Goal: Task Accomplishment & Management: Use online tool/utility

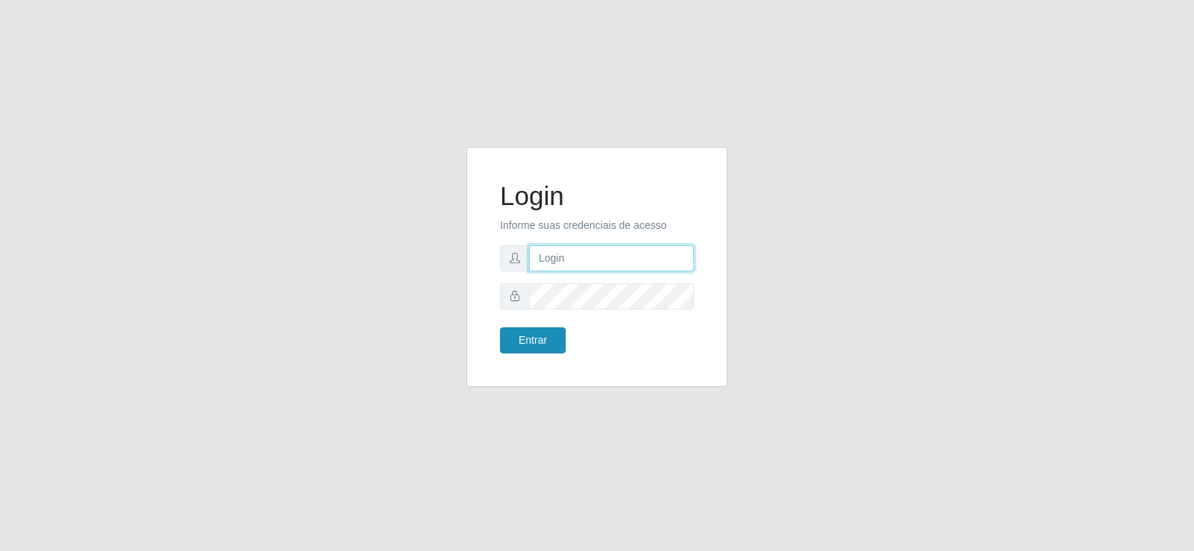
type input "[EMAIL_ADDRESS][DOMAIN_NAME]"
click at [520, 345] on button "Entrar" at bounding box center [533, 340] width 66 height 26
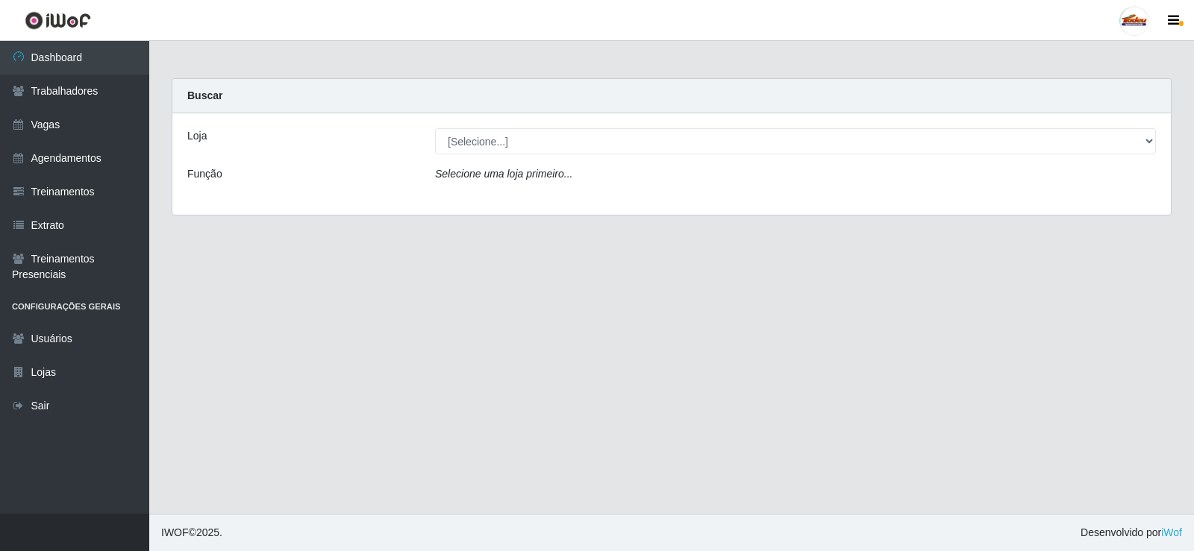
click at [564, 125] on div "Loja [Selecione...] Supermercado Tadeu - [GEOGRAPHIC_DATA] Função Selecione uma…" at bounding box center [671, 163] width 998 height 101
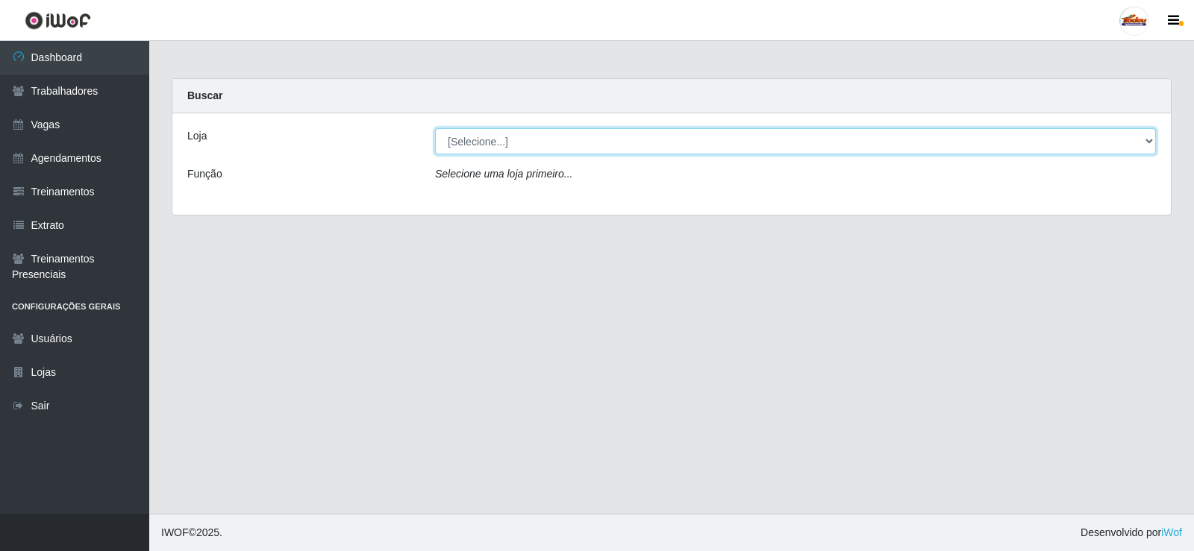
click at [562, 142] on select "[Selecione...] Supermercado Tadeu - [GEOGRAPHIC_DATA]" at bounding box center [795, 141] width 721 height 26
select select "195"
click at [435, 128] on select "[Selecione...] Supermercado Tadeu - [GEOGRAPHIC_DATA]" at bounding box center [795, 141] width 721 height 26
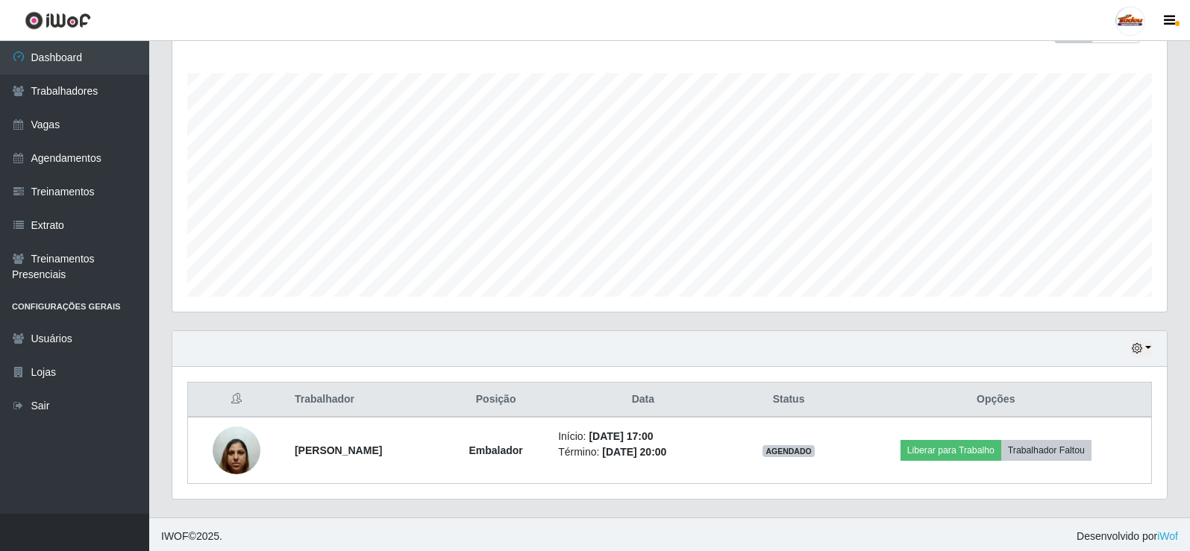
scroll to position [240, 0]
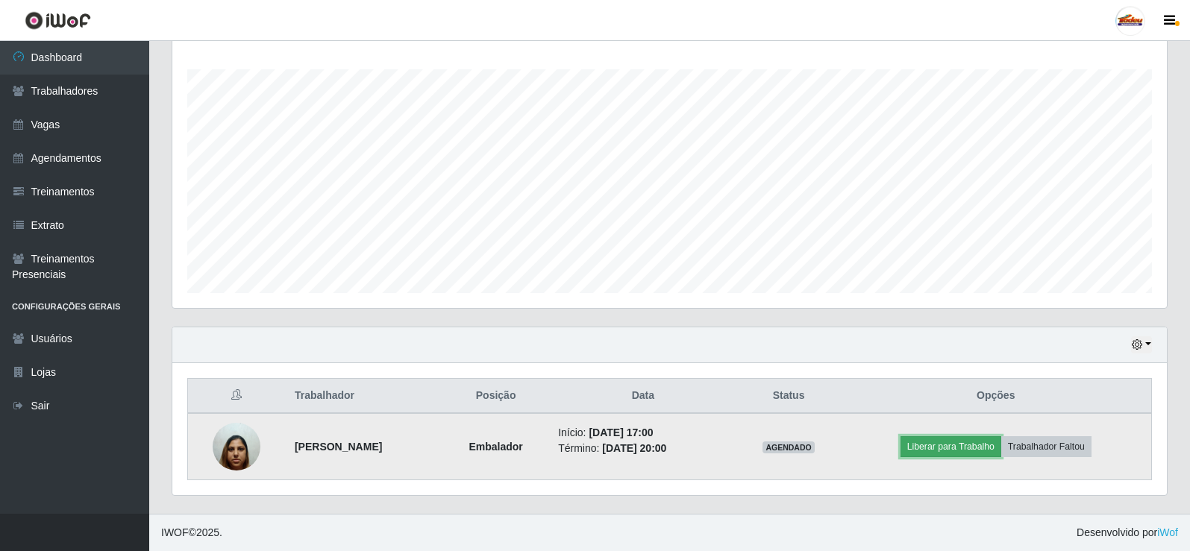
click at [965, 442] on button "Liberar para Trabalho" at bounding box center [950, 446] width 101 height 21
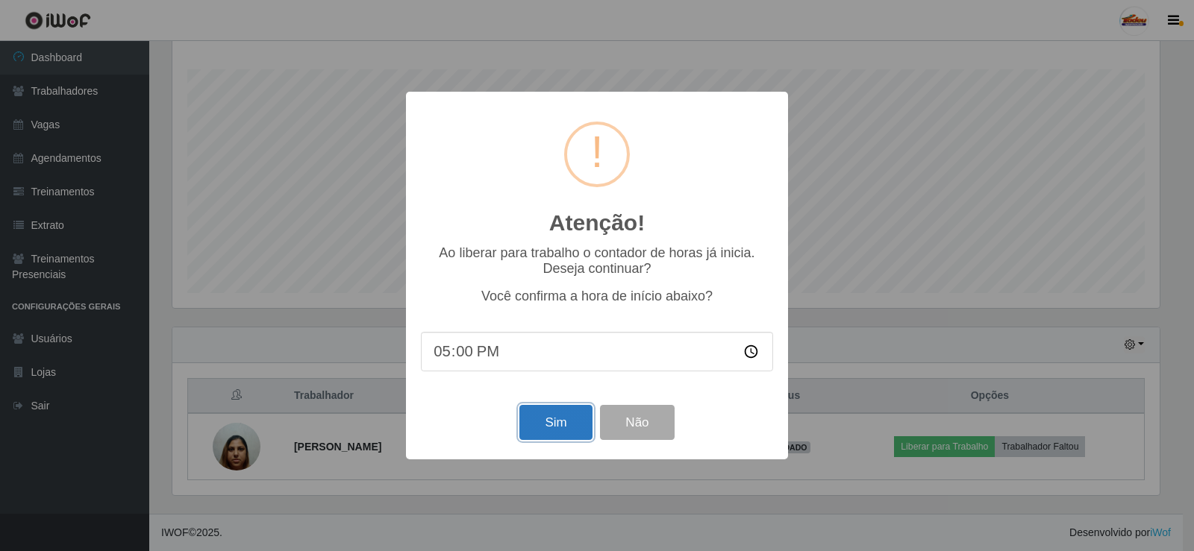
click at [551, 418] on button "Sim" at bounding box center [555, 422] width 72 height 35
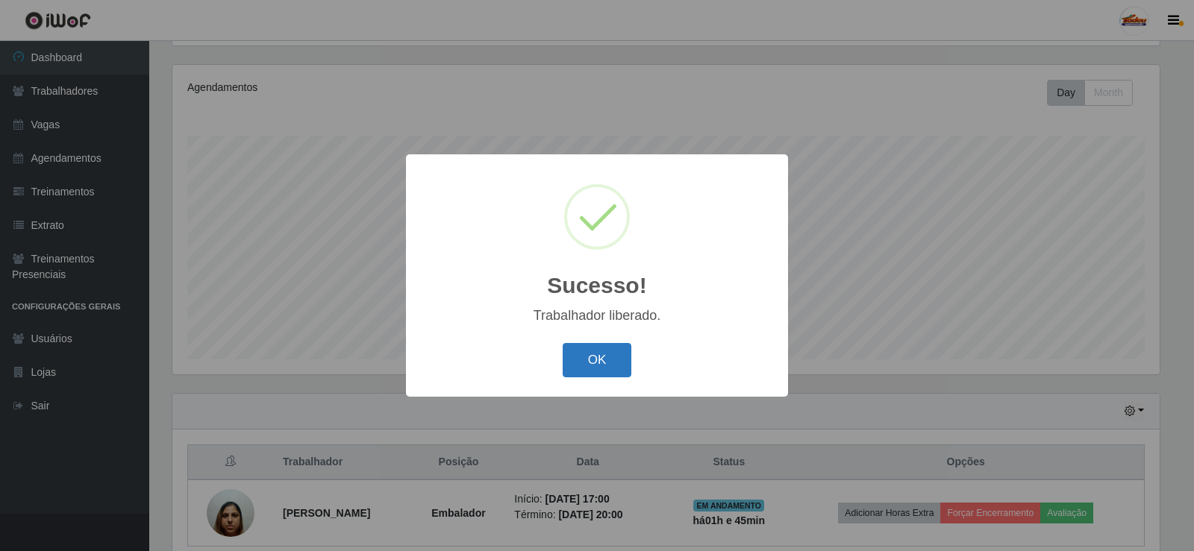
drag, startPoint x: 630, startPoint y: 360, endPoint x: 620, endPoint y: 360, distance: 10.4
click at [628, 360] on button "OK" at bounding box center [596, 360] width 69 height 35
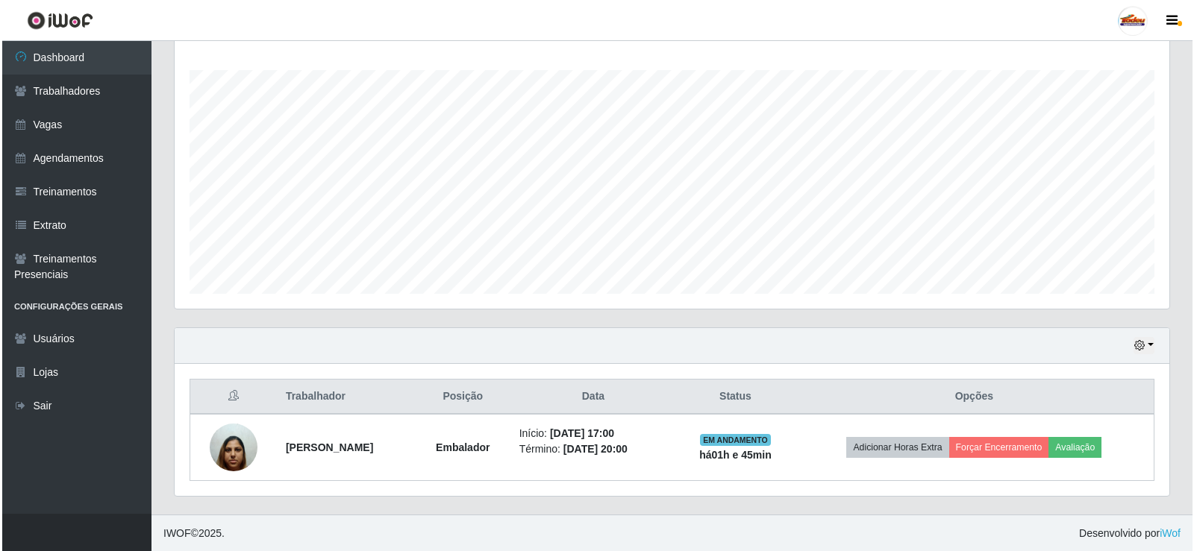
scroll to position [240, 0]
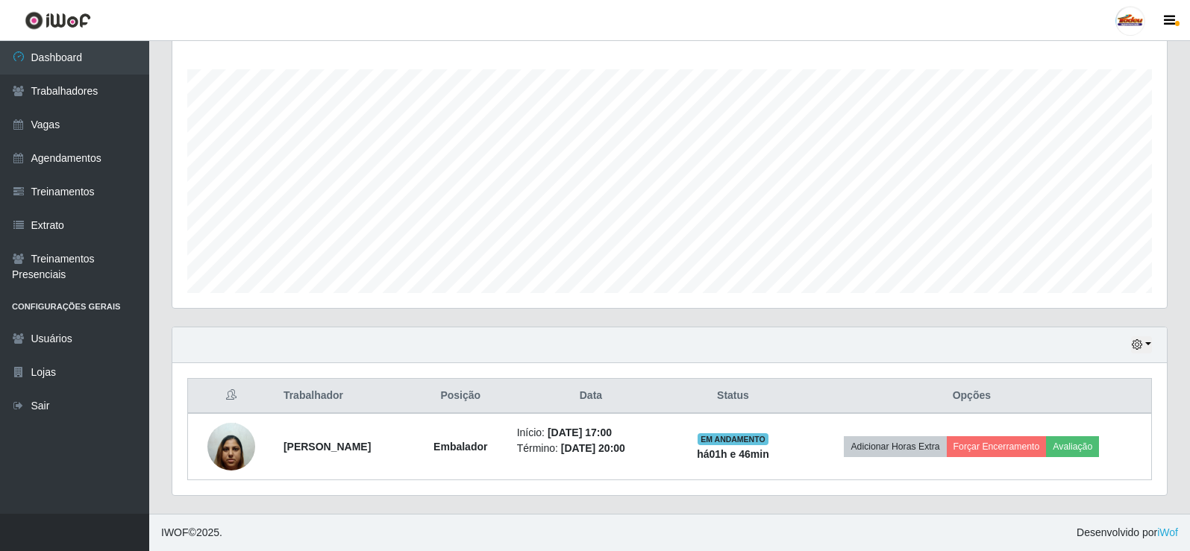
drag, startPoint x: 765, startPoint y: 22, endPoint x: 683, endPoint y: 15, distance: 83.1
click at [750, 15] on header "Perfil Alterar Senha Sair" at bounding box center [595, 20] width 1190 height 41
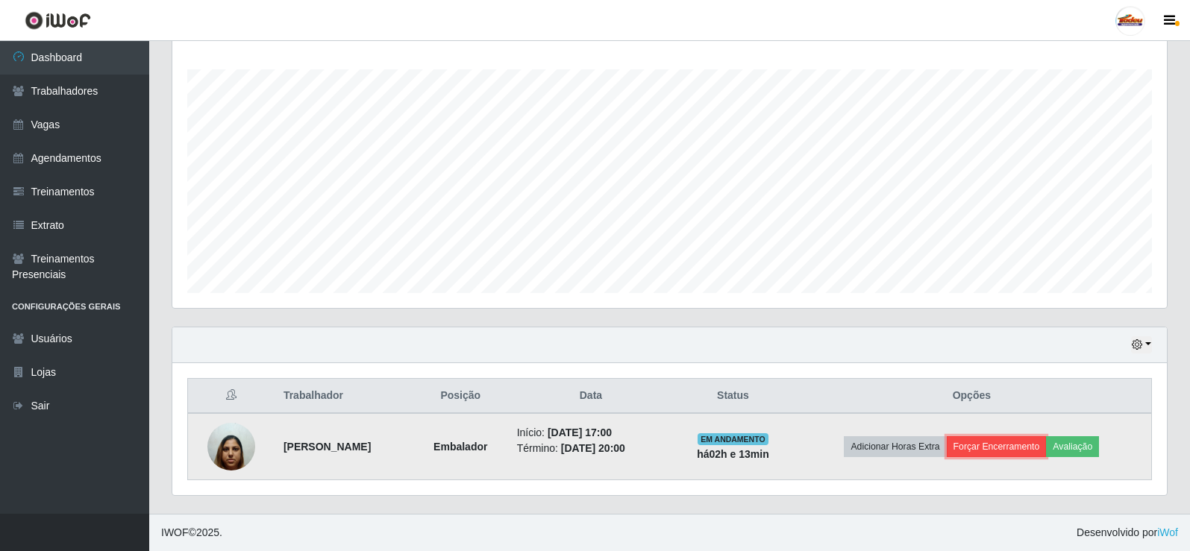
click at [990, 444] on button "Forçar Encerramento" at bounding box center [997, 446] width 100 height 21
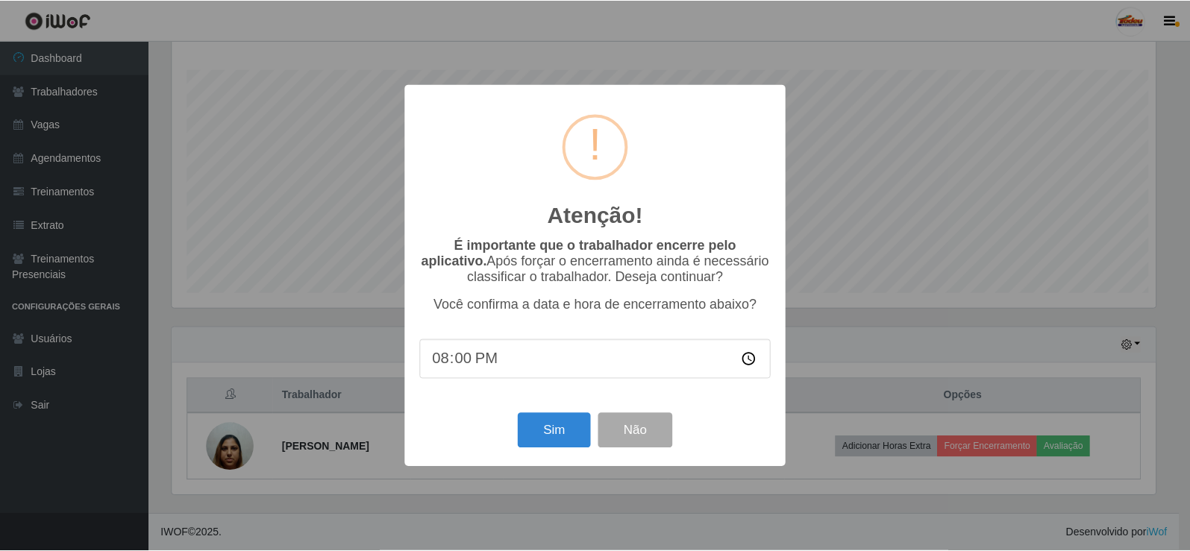
scroll to position [310, 987]
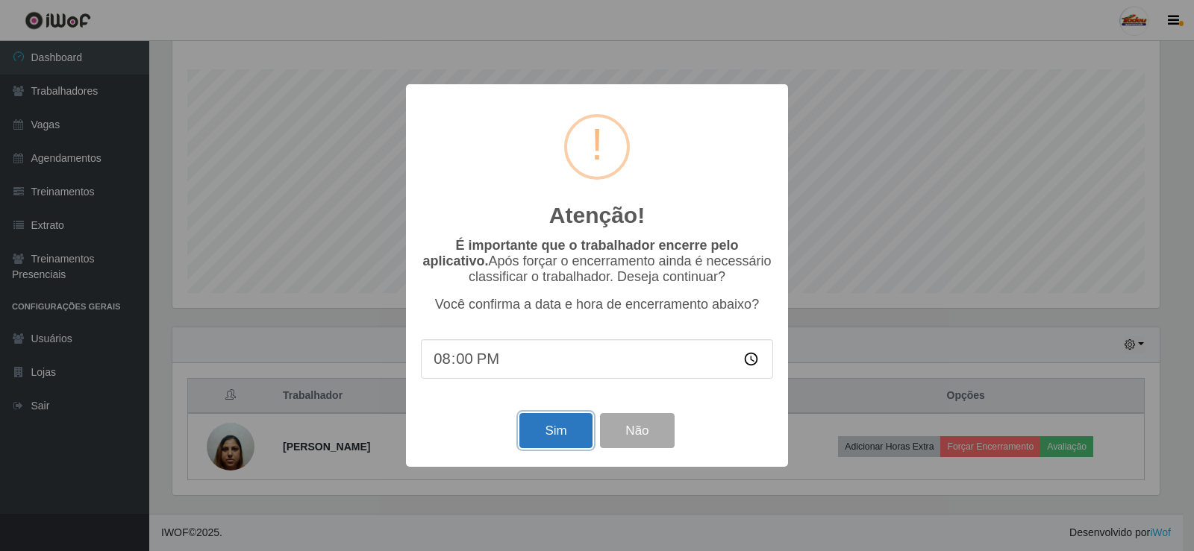
drag, startPoint x: 565, startPoint y: 424, endPoint x: 550, endPoint y: 427, distance: 15.2
click at [562, 424] on button "Sim" at bounding box center [555, 430] width 72 height 35
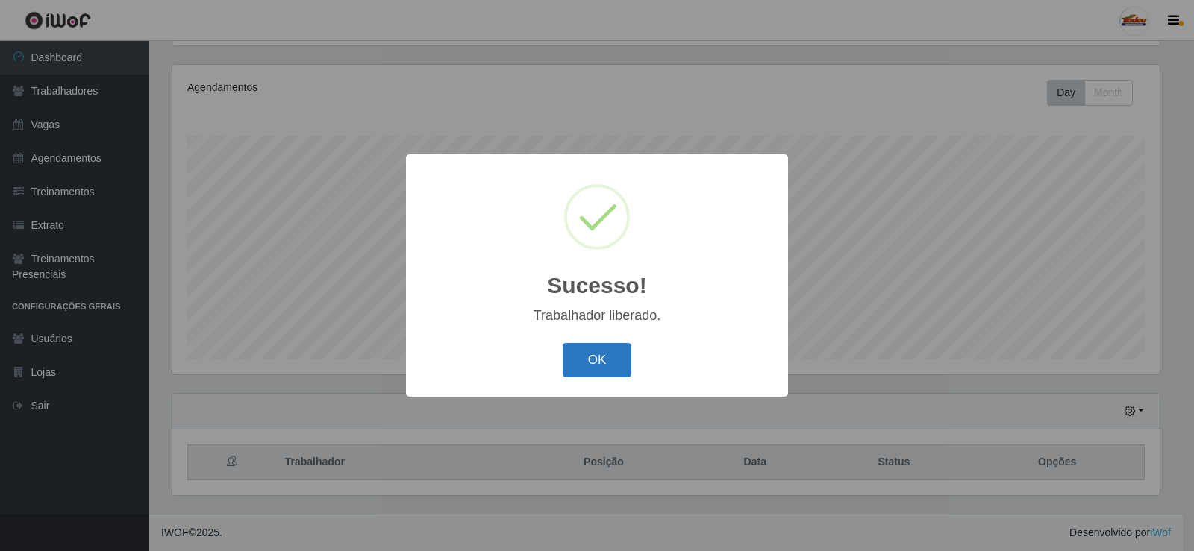
click at [581, 354] on button "OK" at bounding box center [596, 360] width 69 height 35
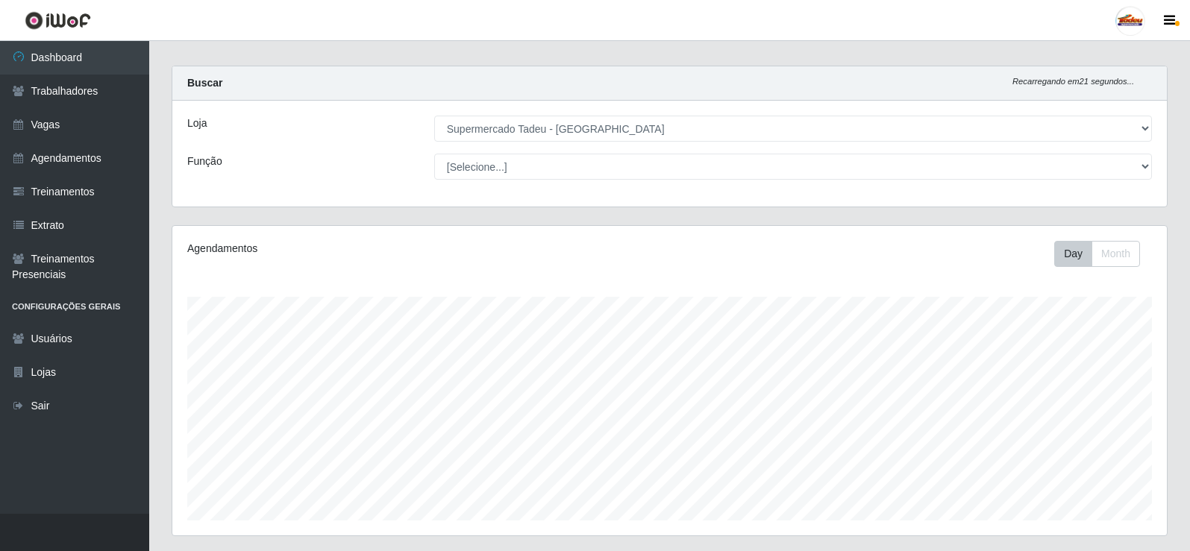
scroll to position [0, 0]
